Goal: Task Accomplishment & Management: Manage account settings

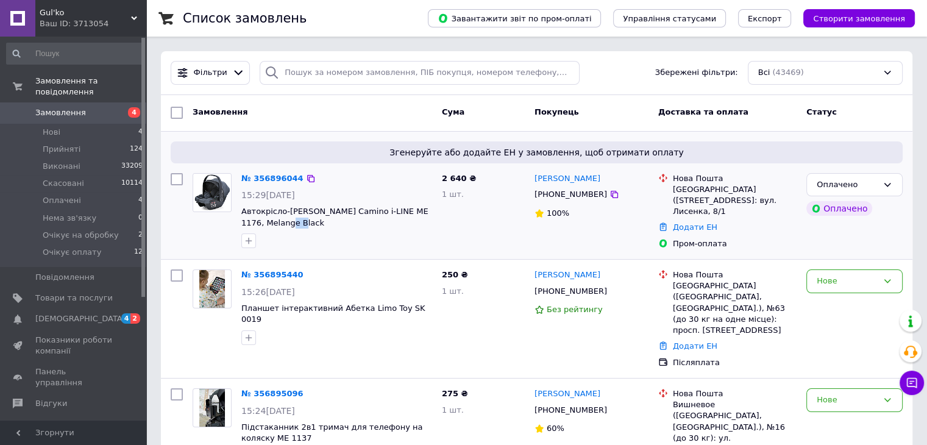
drag, startPoint x: 302, startPoint y: 223, endPoint x: 324, endPoint y: 221, distance: 22.7
click at [280, 220] on span "Автокрісло-[PERSON_NAME] Camino i-LINE ME 1176, Melange Black" at bounding box center [336, 217] width 191 height 23
click at [356, 227] on span "Автокрісло-[PERSON_NAME] Camino i-LINE ME 1176, Melange Black" at bounding box center [336, 217] width 191 height 23
drag, startPoint x: 408, startPoint y: 210, endPoint x: 387, endPoint y: 213, distance: 20.9
click at [387, 213] on span "Автокрісло-[PERSON_NAME] Camino i-LINE ME 1176, Melange Black" at bounding box center [336, 217] width 191 height 23
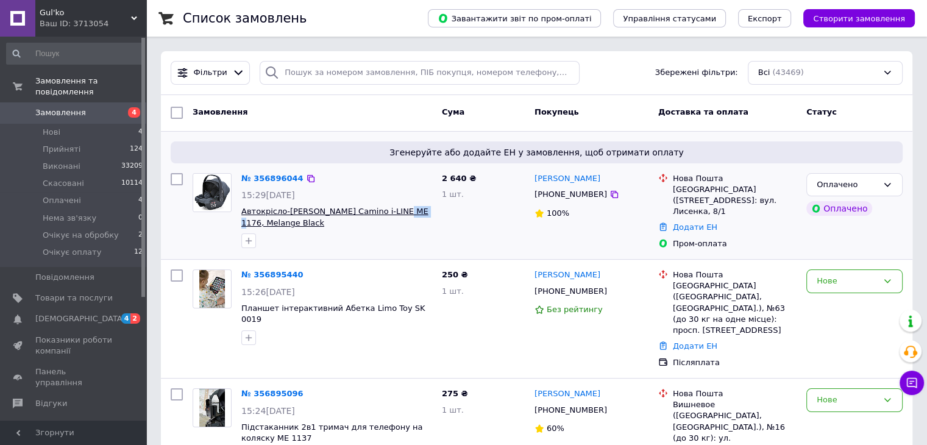
copy span "1176,"
click at [58, 313] on span "[DEMOGRAPHIC_DATA]" at bounding box center [80, 318] width 90 height 11
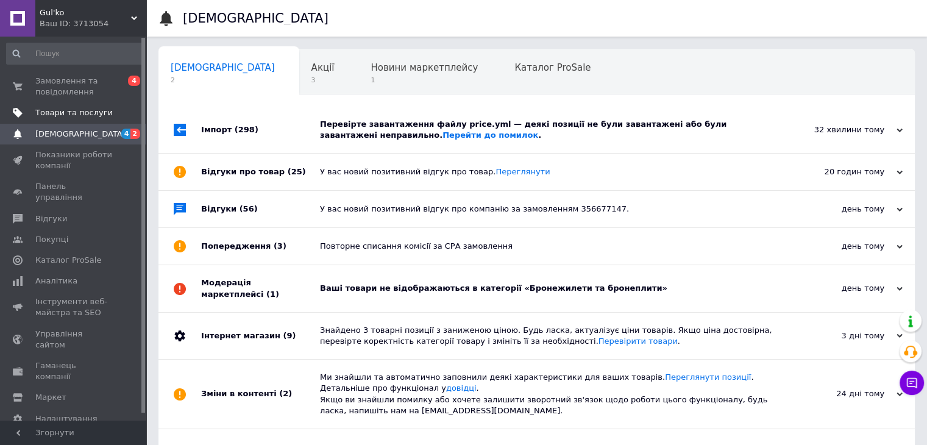
click at [62, 113] on span "Товари та послуги" at bounding box center [73, 112] width 77 height 11
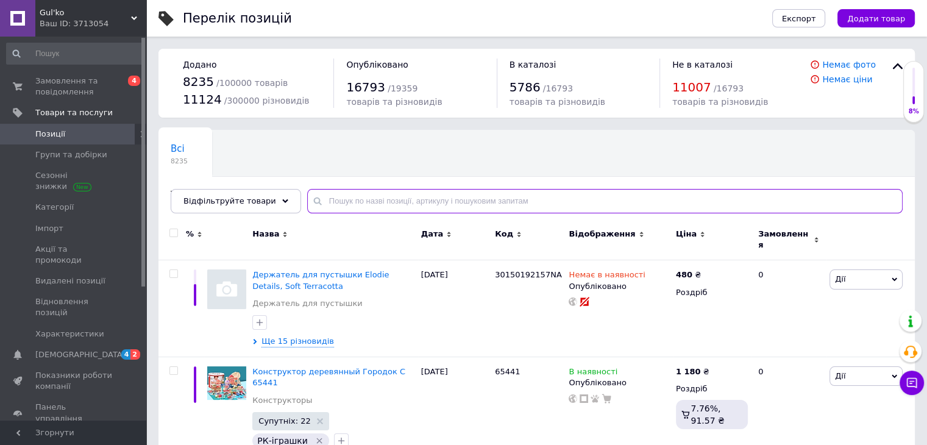
click at [358, 200] on input "text" at bounding box center [604, 201] width 595 height 24
type input "1176"
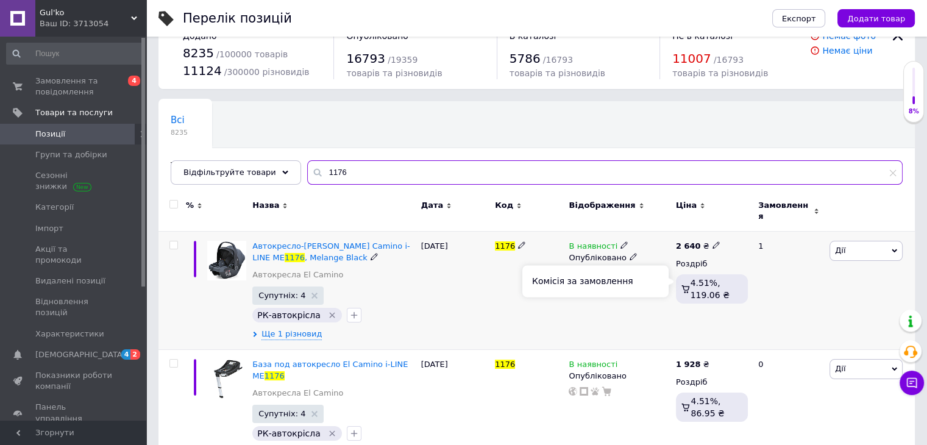
scroll to position [44, 0]
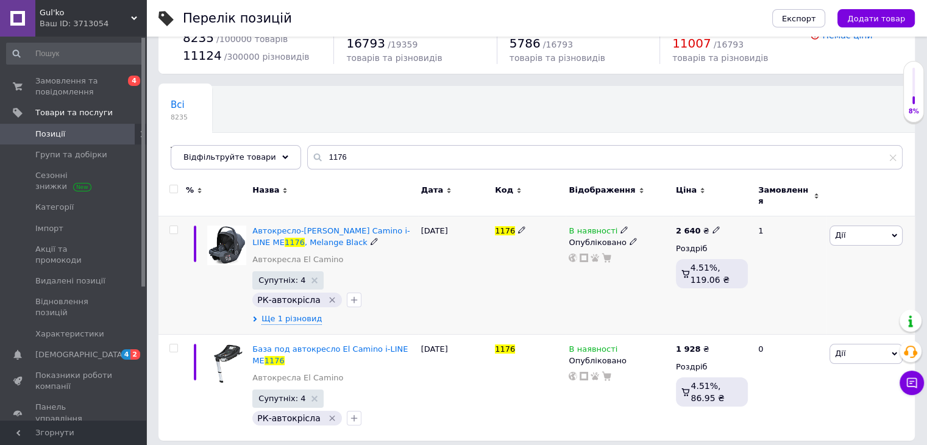
click at [712, 226] on icon at bounding box center [715, 229] width 7 height 7
type input "26933"
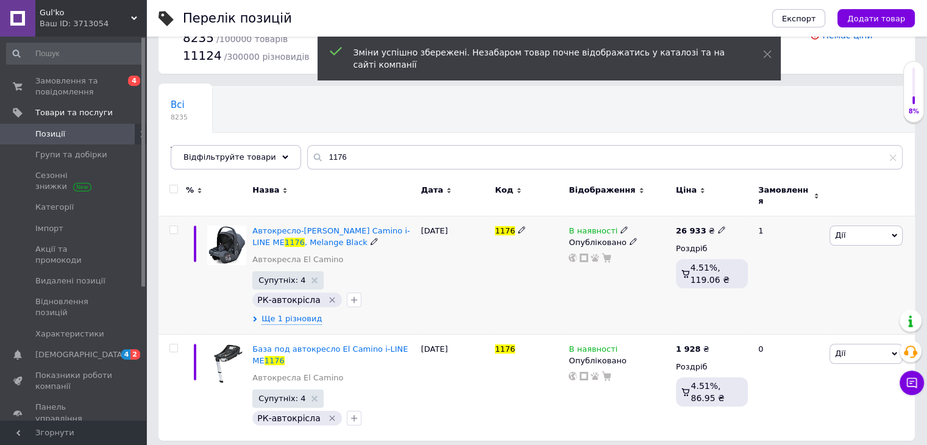
click at [718, 225] on span at bounding box center [722, 229] width 8 height 8
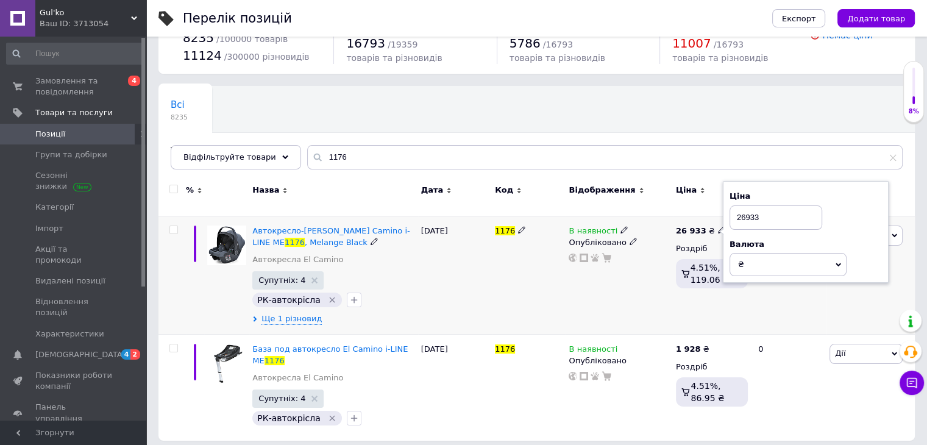
drag, startPoint x: 766, startPoint y: 210, endPoint x: 741, endPoint y: 208, distance: 25.0
click at [741, 208] on input "26933" at bounding box center [775, 217] width 93 height 24
type input "2933"
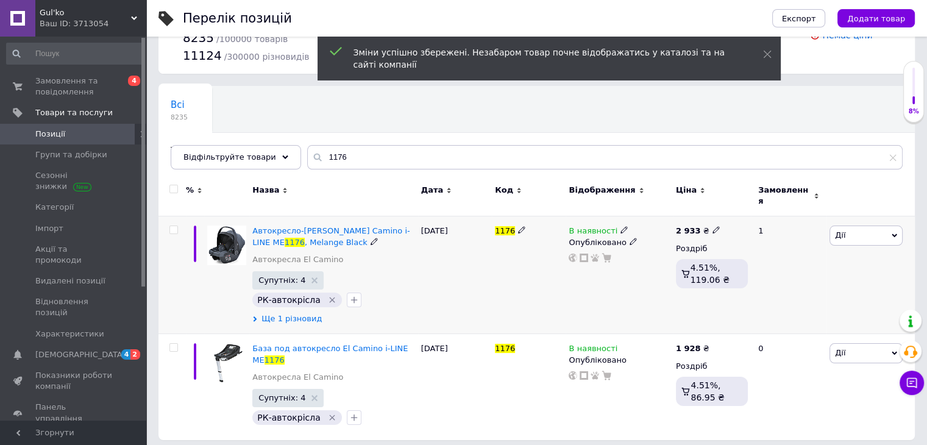
click at [282, 313] on span "Ще 1 різновид" at bounding box center [291, 318] width 60 height 11
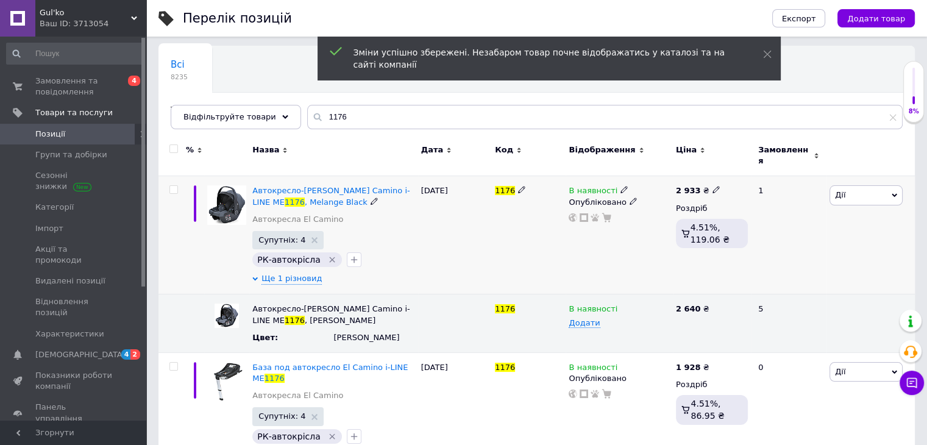
scroll to position [102, 0]
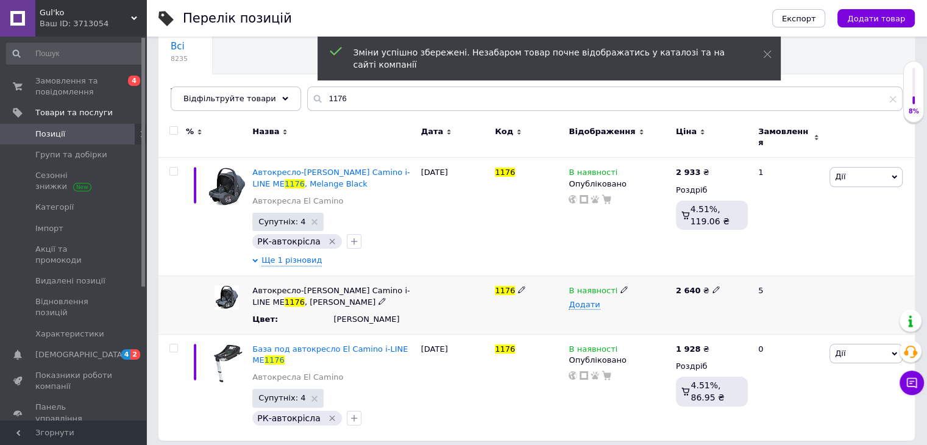
click at [712, 286] on icon at bounding box center [715, 289] width 7 height 7
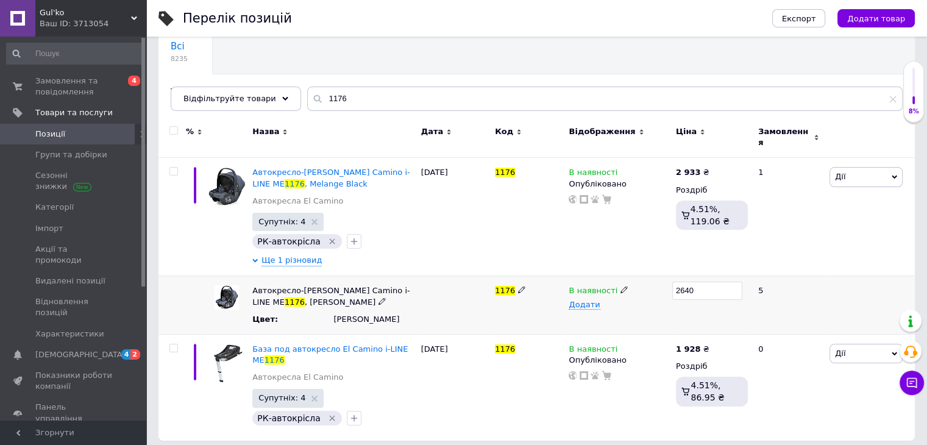
click at [679, 283] on input "2640" at bounding box center [707, 291] width 70 height 18
type input "2933"
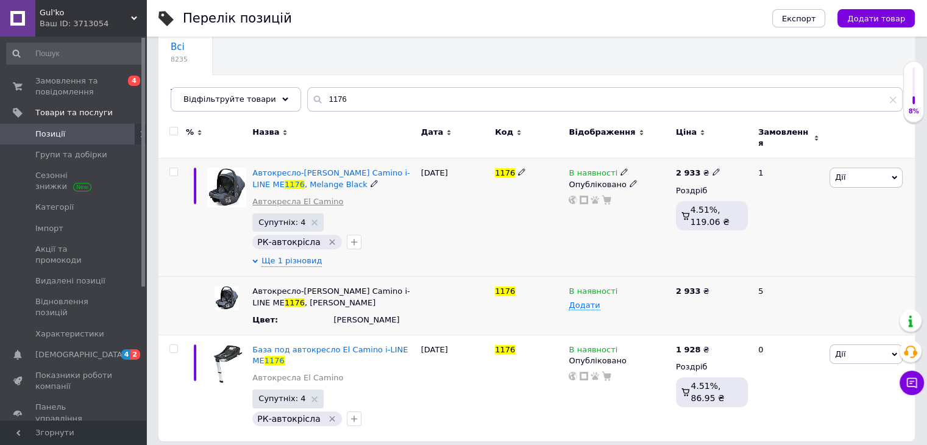
click at [297, 255] on span "Ще 1 різновид" at bounding box center [291, 261] width 60 height 12
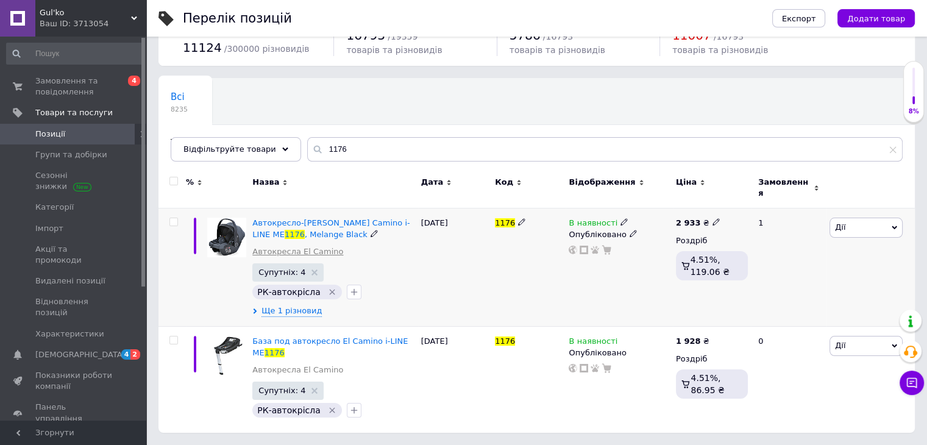
scroll to position [44, 0]
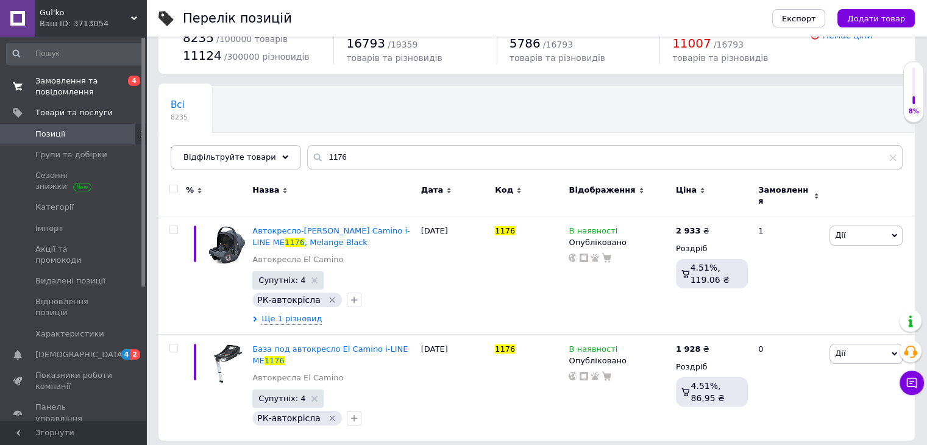
click at [71, 90] on span "Замовлення та повідомлення" at bounding box center [73, 87] width 77 height 22
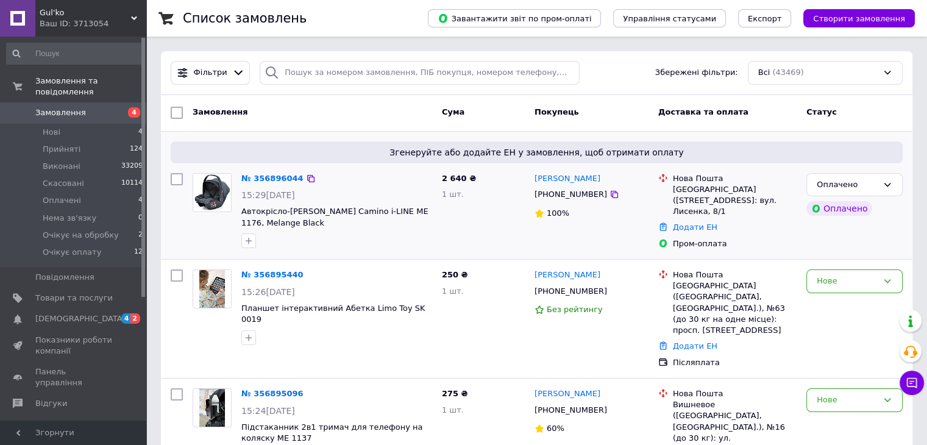
click at [213, 186] on img at bounding box center [212, 193] width 38 height 38
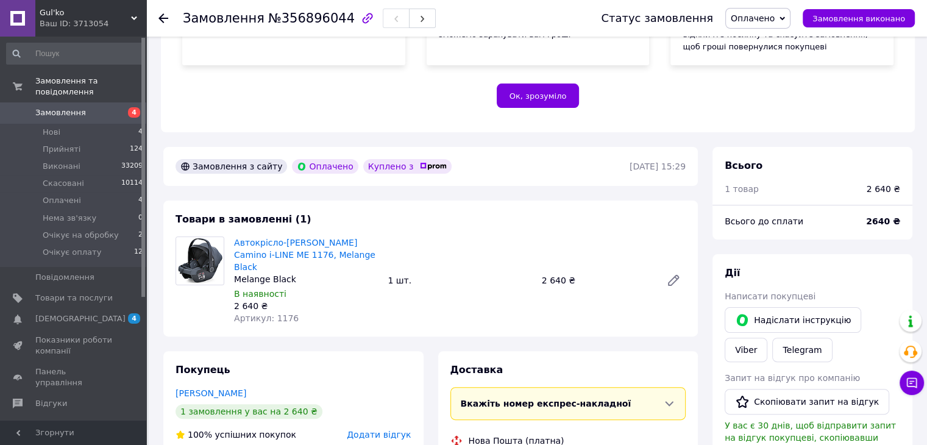
scroll to position [366, 0]
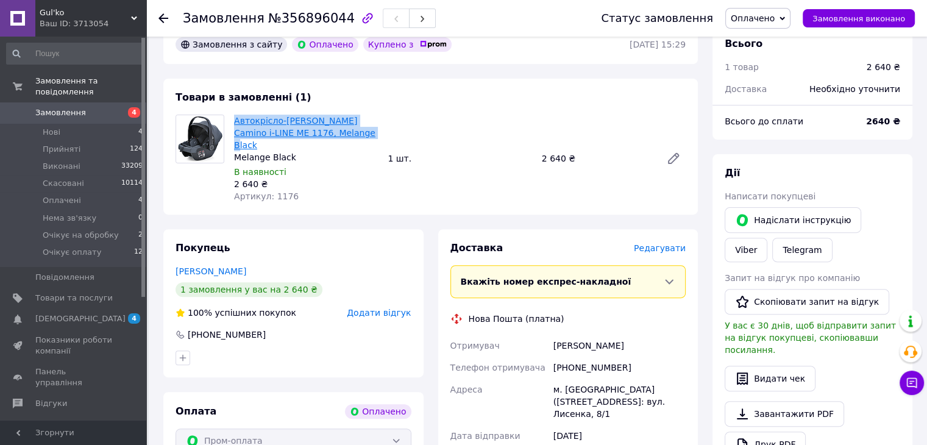
drag, startPoint x: 331, startPoint y: 133, endPoint x: 234, endPoint y: 125, distance: 97.3
click at [234, 125] on span "Автокрісло-[PERSON_NAME] Camino i-LINE ME 1176, Melange Black" at bounding box center [306, 133] width 144 height 37
copy link "Автокрісло-[PERSON_NAME] Camino i-LINE ME 1176, Melange Black"
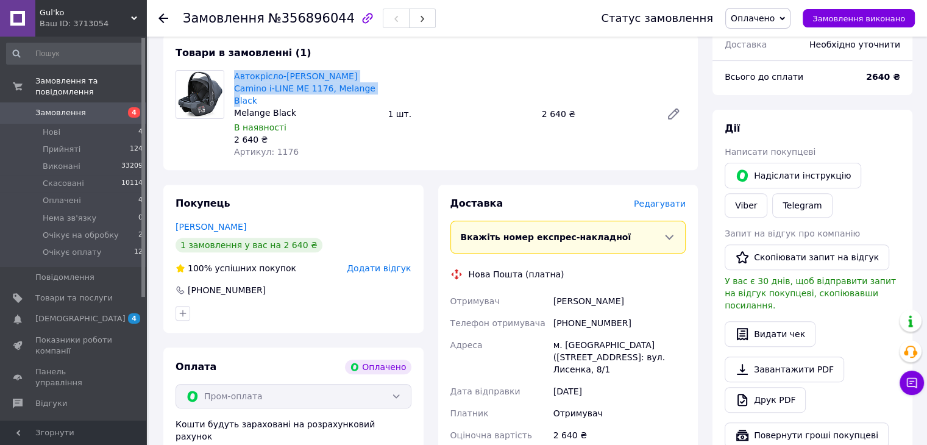
scroll to position [427, 0]
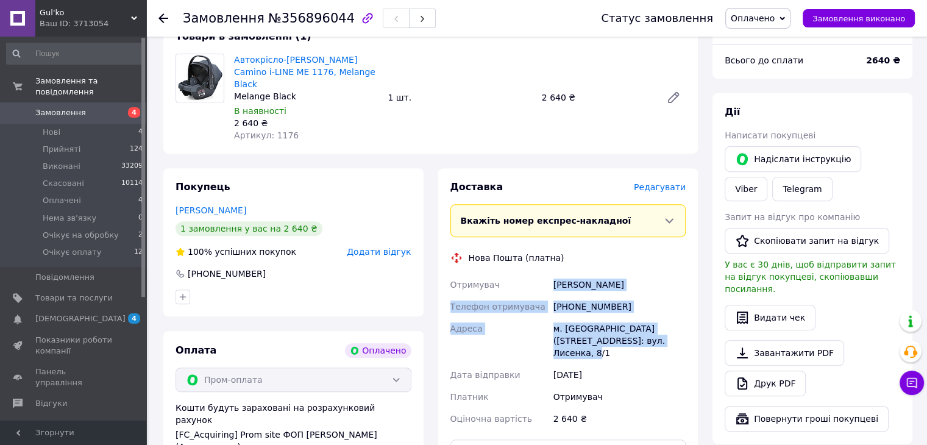
drag, startPoint x: 559, startPoint y: 276, endPoint x: 668, endPoint y: 331, distance: 121.8
click at [668, 331] on div "Отримувач Грилюк Оксана Телефон отримувача +380687630627 Адреса м. Андрушівка (…" at bounding box center [568, 352] width 241 height 156
copy div "Грилюк Оксана Телефон отримувача +380687630627 Адреса м. Андрушівка (Житомирськ…"
click at [769, 16] on span "Оплачено" at bounding box center [753, 18] width 44 height 10
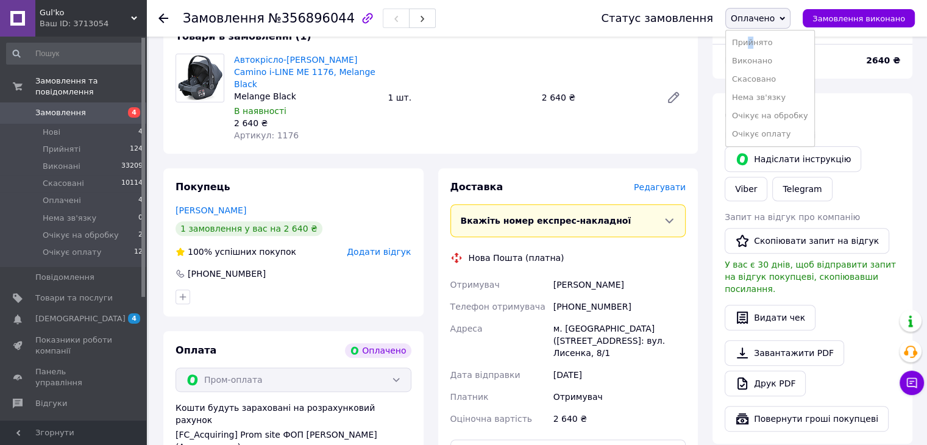
click at [765, 44] on li "Прийнято" at bounding box center [770, 43] width 88 height 18
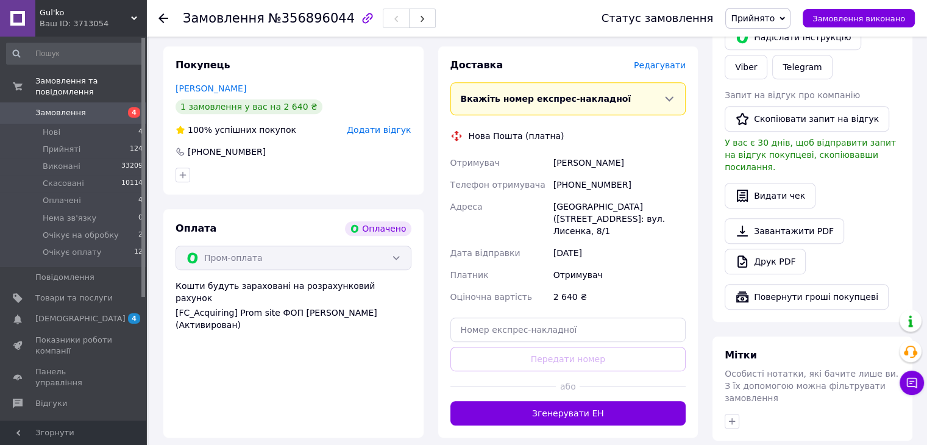
scroll to position [244, 0]
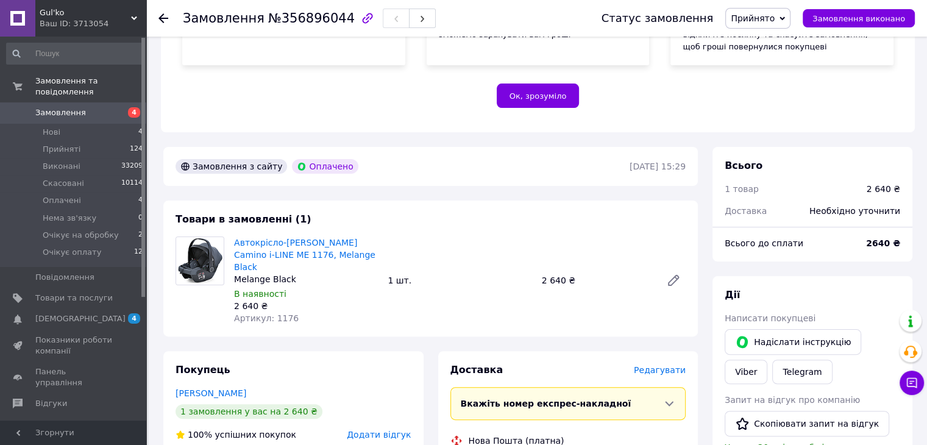
click at [72, 107] on span "Замовлення" at bounding box center [60, 112] width 51 height 11
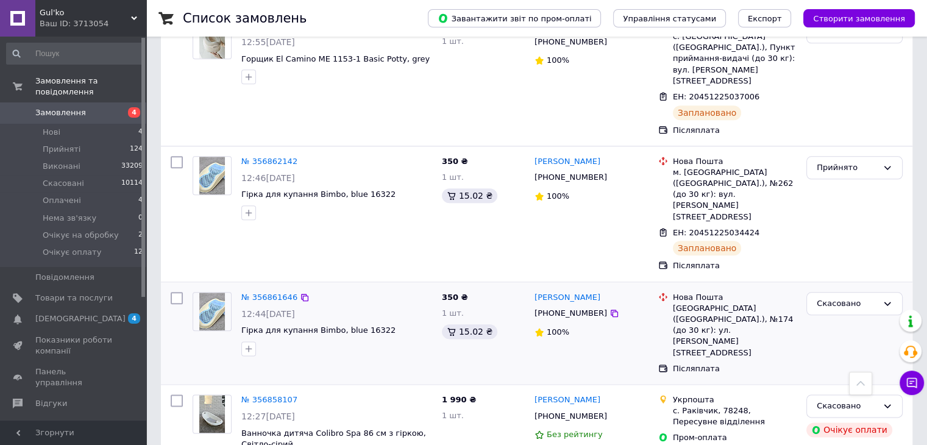
scroll to position [1645, 0]
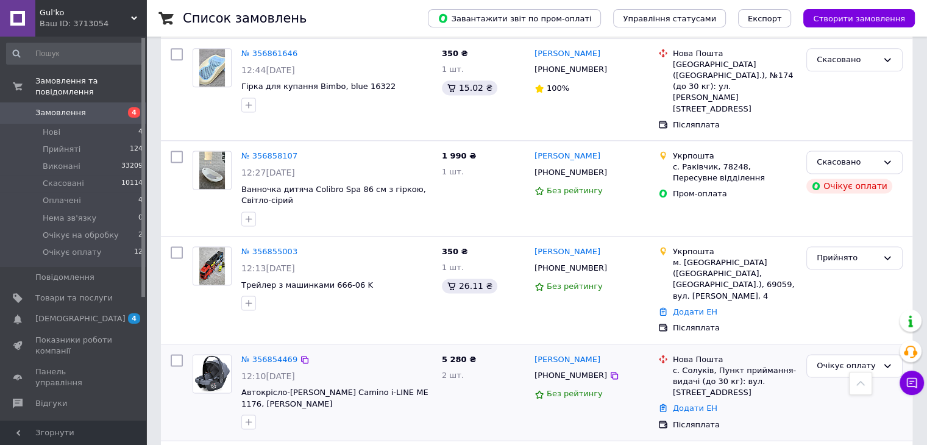
click at [214, 355] on img at bounding box center [212, 374] width 38 height 38
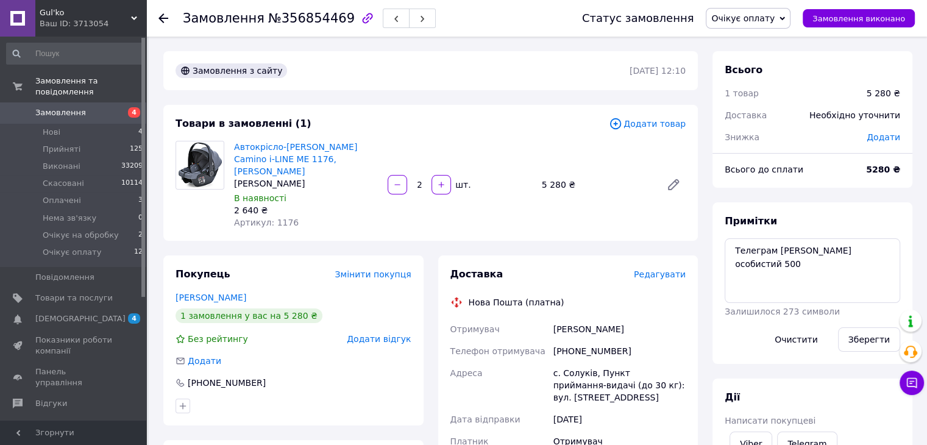
click at [58, 107] on span "Замовлення" at bounding box center [60, 112] width 51 height 11
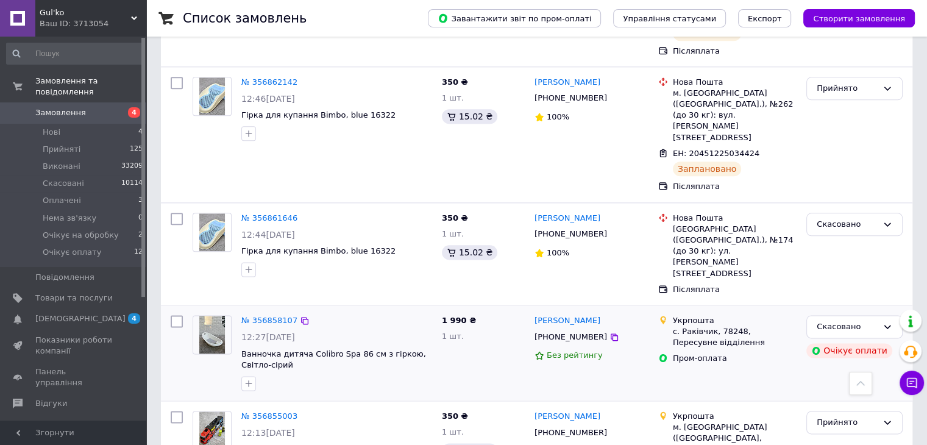
scroll to position [1584, 0]
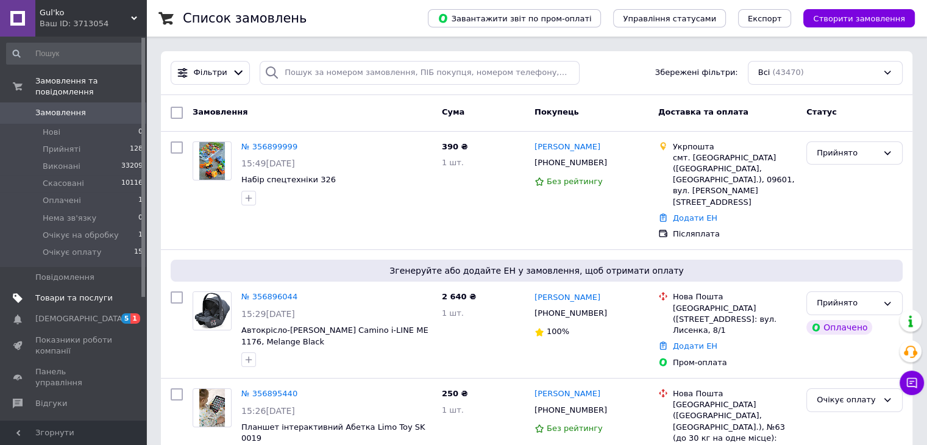
click at [87, 292] on span "Товари та послуги" at bounding box center [73, 297] width 77 height 11
